Goal: Information Seeking & Learning: Learn about a topic

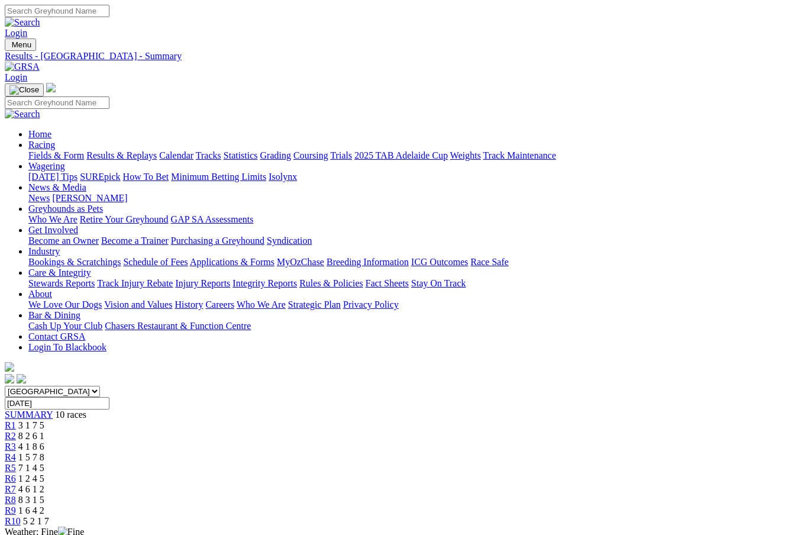
scroll to position [0, 11]
click at [55, 140] on link "Racing" at bounding box center [41, 145] width 27 height 10
click at [140, 150] on link "Results & Replays" at bounding box center [121, 155] width 70 height 10
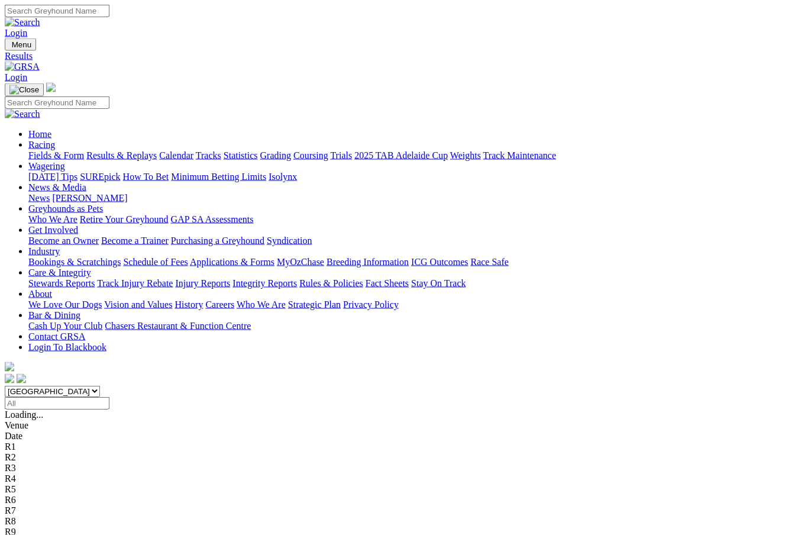
scroll to position [20, 0]
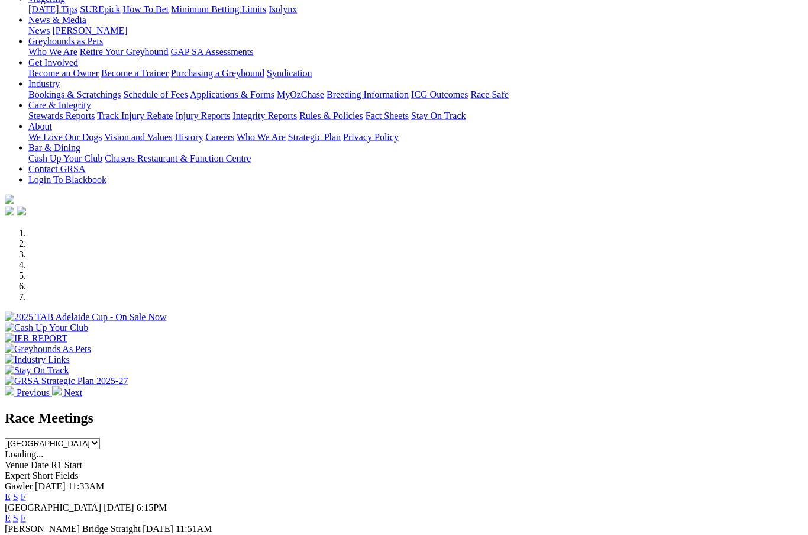
scroll to position [147, 0]
click at [26, 491] on link "F" at bounding box center [23, 496] width 5 height 10
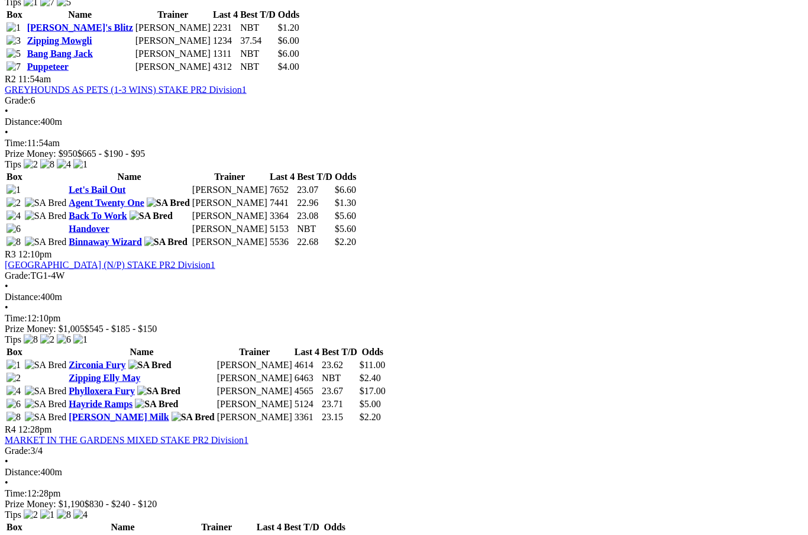
scroll to position [687, 0]
